Goal: Navigation & Orientation: Understand site structure

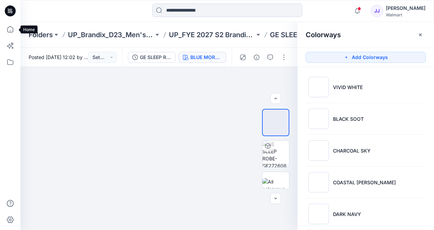
click at [12, 30] on icon at bounding box center [10, 29] width 15 height 15
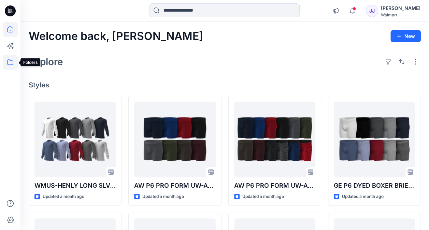
click at [10, 65] on icon at bounding box center [10, 62] width 15 height 15
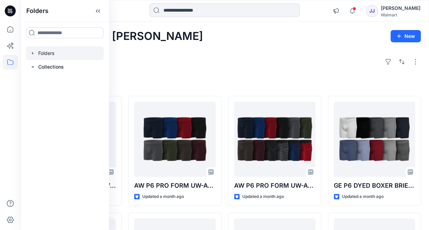
click at [59, 54] on div at bounding box center [65, 53] width 78 height 14
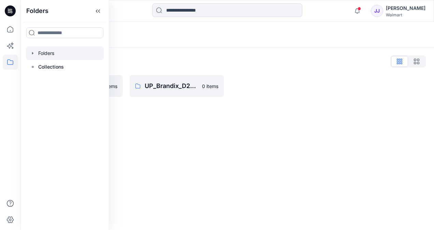
click at [172, 98] on div "Folders List UP_Brandix_D23_Men's Basics 0 items UP_Brandix_D29_[DEMOGRAPHIC_DA…" at bounding box center [226, 76] width 413 height 57
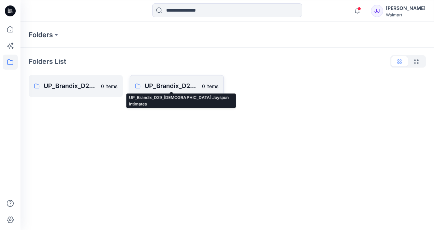
click at [166, 88] on p "UP_Brandix_D29_[DEMOGRAPHIC_DATA] Joyspun Intimates" at bounding box center [171, 86] width 53 height 10
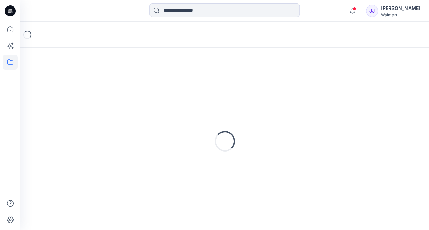
click at [166, 88] on div "Loading..." at bounding box center [225, 141] width 392 height 171
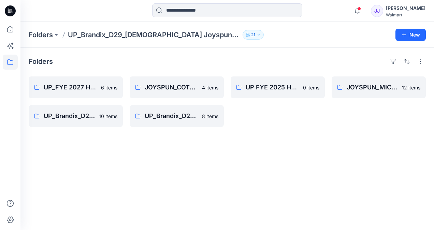
click at [98, 31] on p "UP_Brandix_D29_[DEMOGRAPHIC_DATA] Joyspun Intimates" at bounding box center [154, 35] width 172 height 10
click at [39, 33] on p "Folders" at bounding box center [41, 35] width 24 height 10
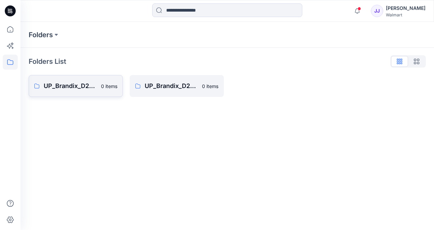
click at [77, 86] on p "UP_Brandix_D23_Men's Basics" at bounding box center [70, 86] width 53 height 10
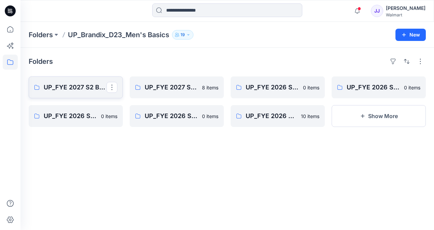
click at [84, 87] on p "UP_FYE 2027 S2 Brandix_D23_Men's Basics- [PERSON_NAME]" at bounding box center [75, 88] width 63 height 10
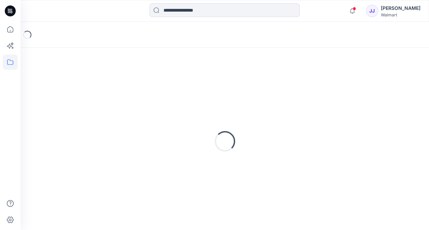
click at [84, 87] on div "Loading..." at bounding box center [225, 141] width 392 height 171
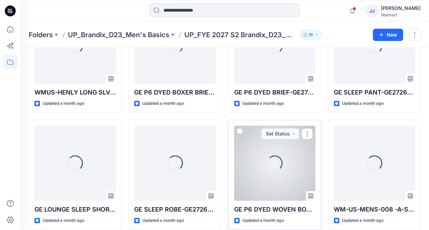
scroll to position [102, 0]
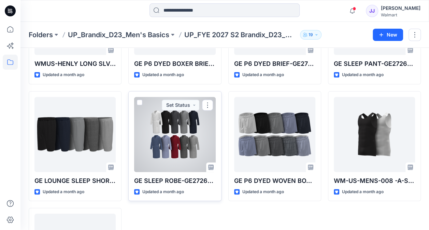
click at [169, 135] on div at bounding box center [174, 134] width 81 height 75
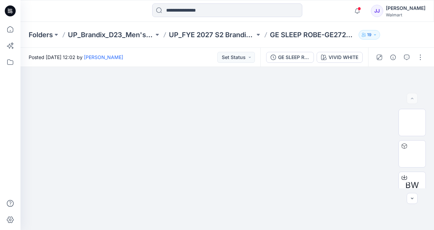
click at [394, 30] on div "Folders UP_Brandix_D23_Men's Basics UP_FYE 2027 S2 Brandix_D23_Men's Basics- [P…" at bounding box center [226, 35] width 413 height 26
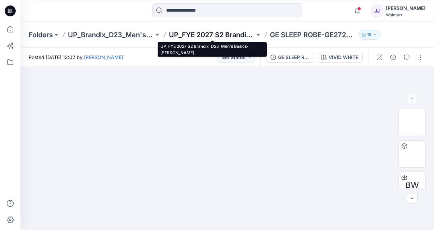
click at [191, 34] on p "UP_FYE 2027 S2 Brandix_D23_Men's Basics- [PERSON_NAME]" at bounding box center [212, 35] width 86 height 10
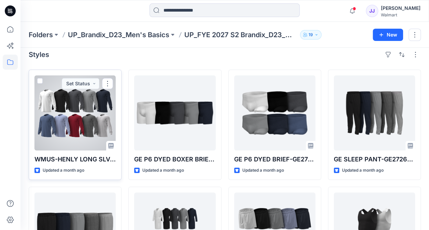
scroll to position [1, 0]
